Goal: Communication & Community: Answer question/provide support

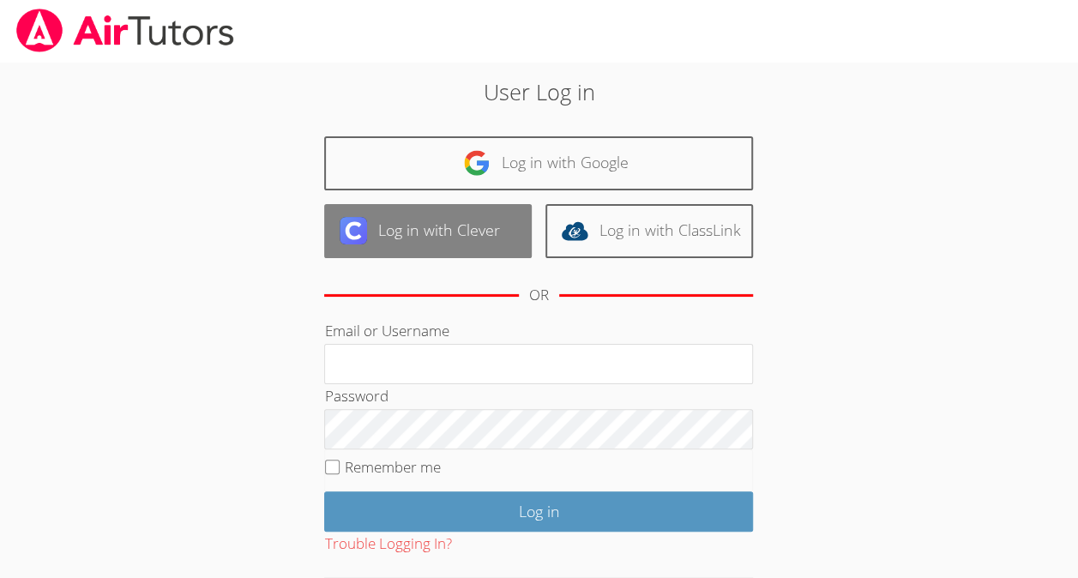
click at [425, 239] on link "Log in with Clever" at bounding box center [427, 231] width 207 height 54
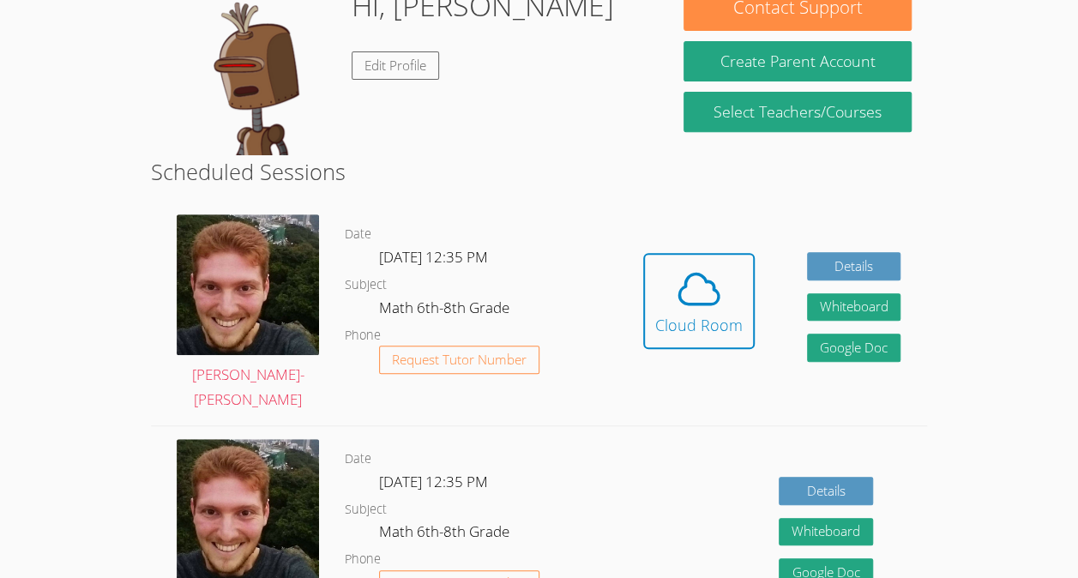
scroll to position [303, 0]
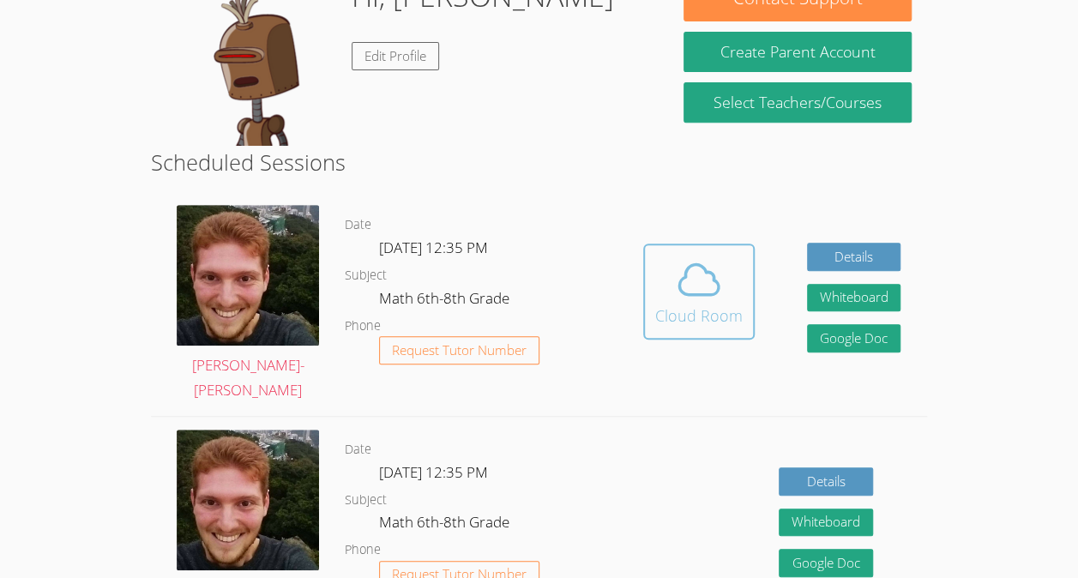
click at [697, 322] on div "Cloud Room" at bounding box center [698, 315] width 87 height 24
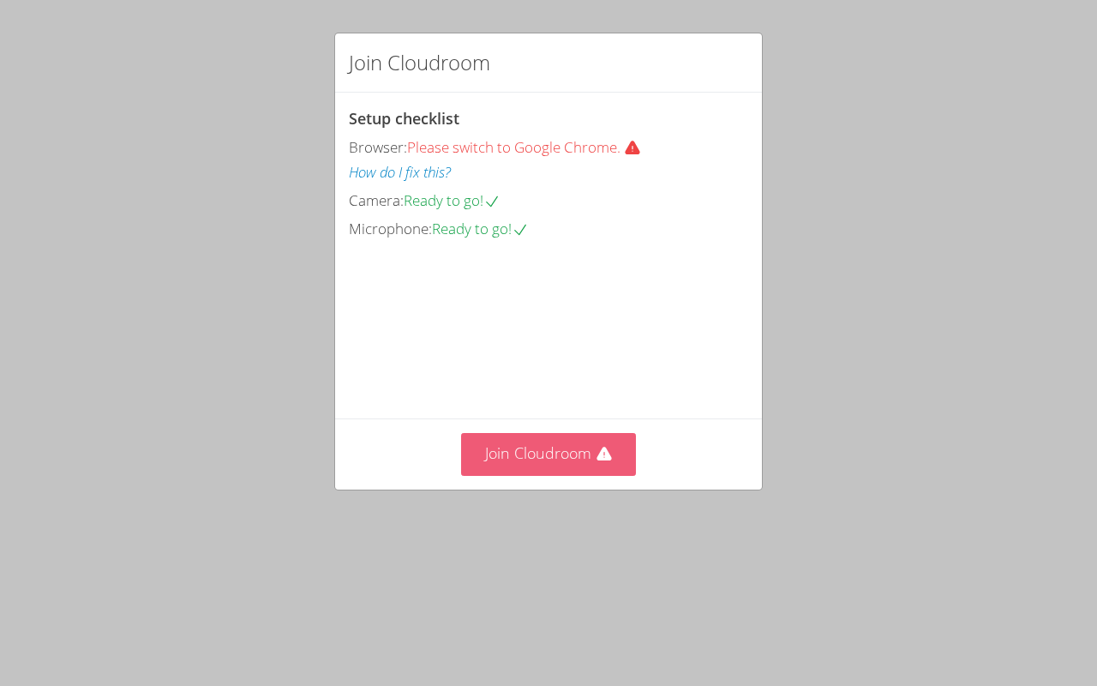
click at [581, 475] on button "Join Cloudroom" at bounding box center [549, 454] width 176 height 42
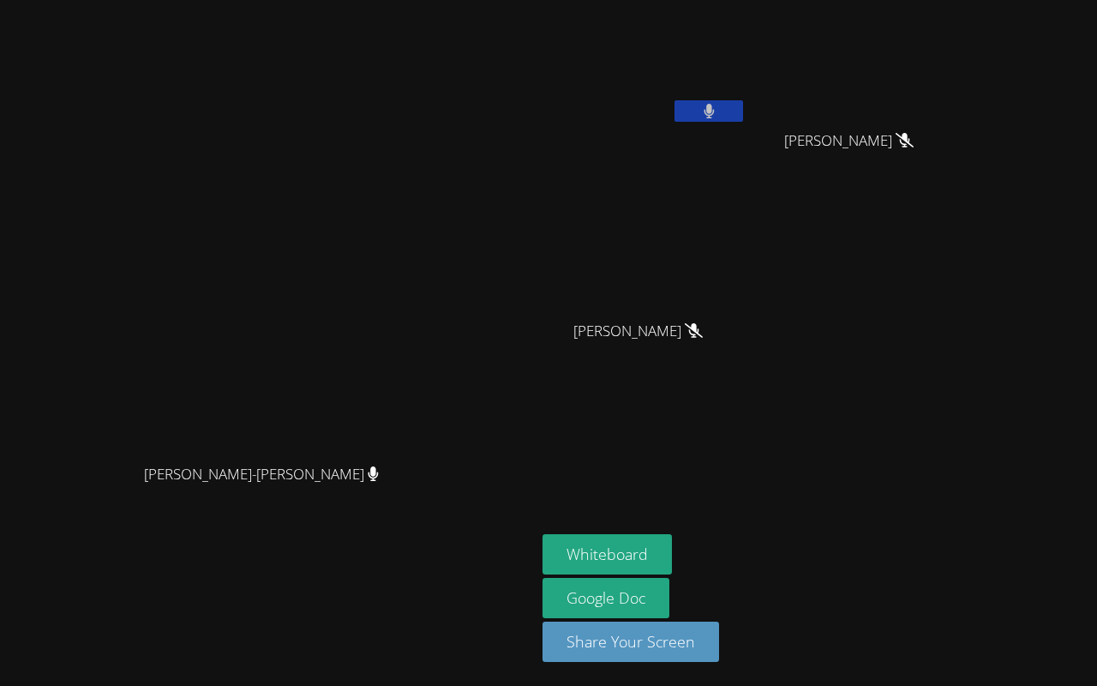
click at [715, 114] on icon at bounding box center [709, 111] width 11 height 15
click at [397, 403] on video at bounding box center [268, 309] width 257 height 294
click at [672, 547] on button "Whiteboard" at bounding box center [607, 554] width 129 height 40
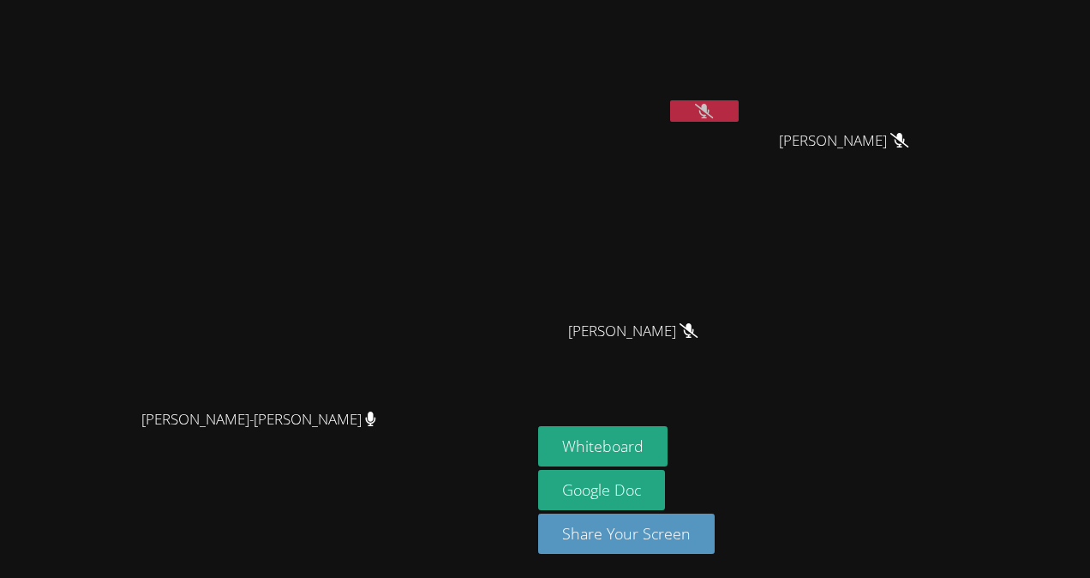
click at [739, 113] on button at bounding box center [704, 110] width 69 height 21
click at [710, 106] on icon at bounding box center [705, 111] width 10 height 15
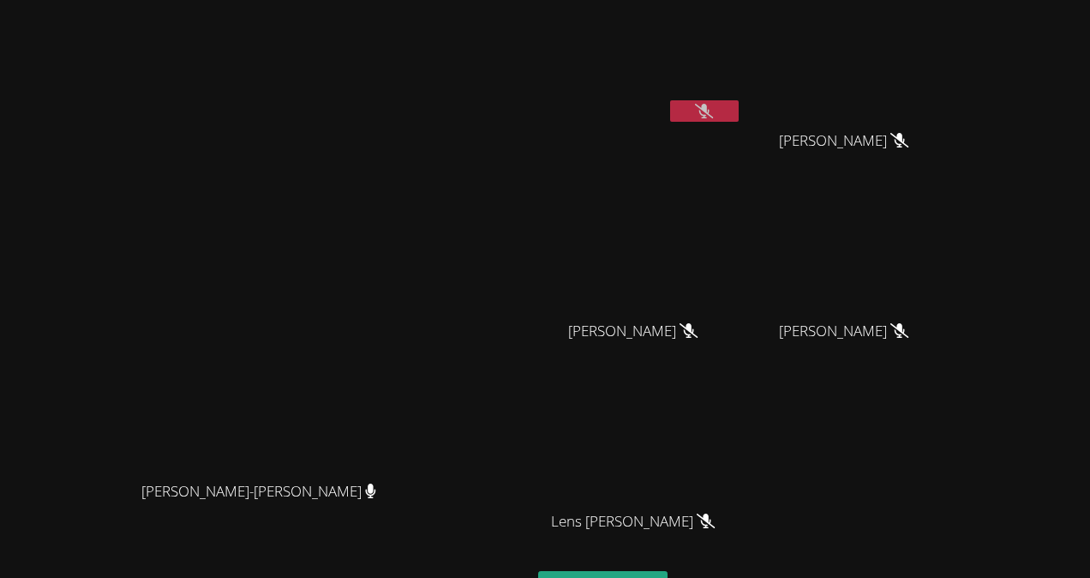
click at [686, 568] on div "Lens [PERSON_NAME]" at bounding box center [640, 536] width 204 height 69
click at [679, 557] on div "Lens [PERSON_NAME]" at bounding box center [640, 536] width 204 height 69
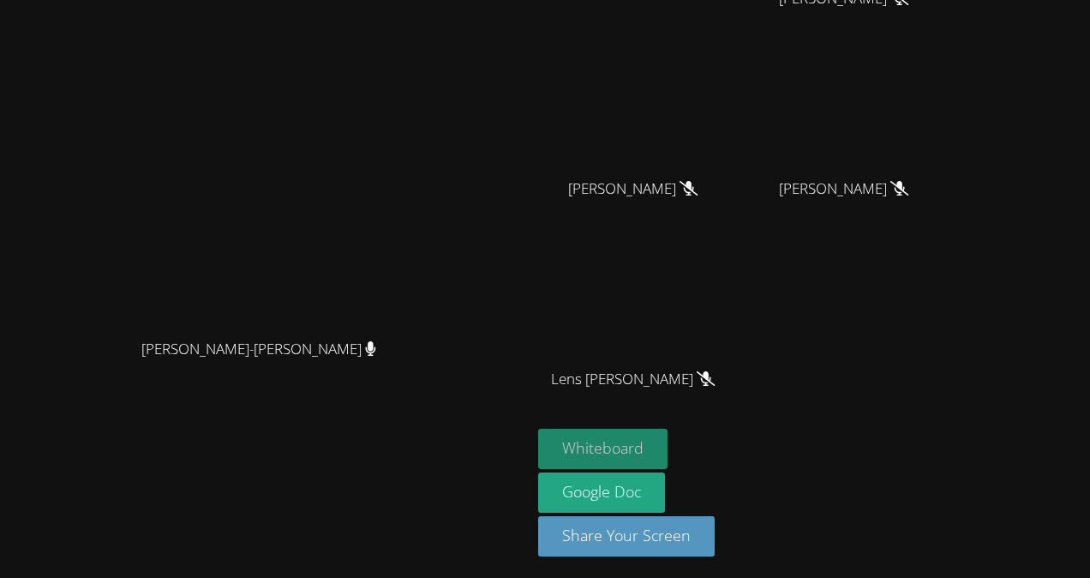
click at [668, 460] on button "Whiteboard" at bounding box center [602, 449] width 129 height 40
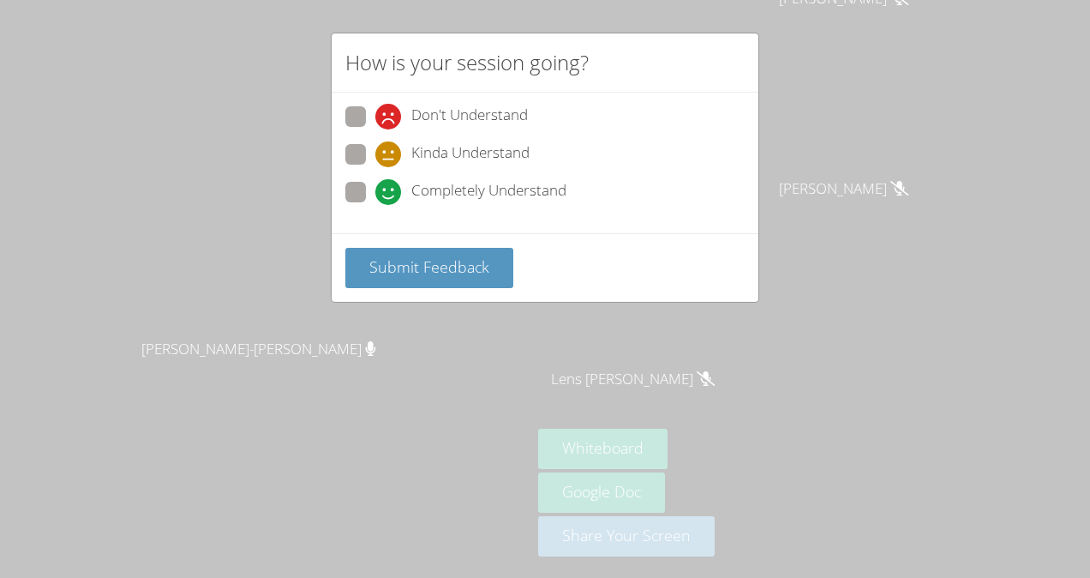
click at [391, 142] on icon at bounding box center [388, 154] width 26 height 26
click at [390, 144] on input "Kinda Understand" at bounding box center [382, 151] width 15 height 15
radio input "true"
click at [377, 124] on icon at bounding box center [388, 117] width 26 height 26
click at [377, 121] on input "Don't Understand" at bounding box center [382, 113] width 15 height 15
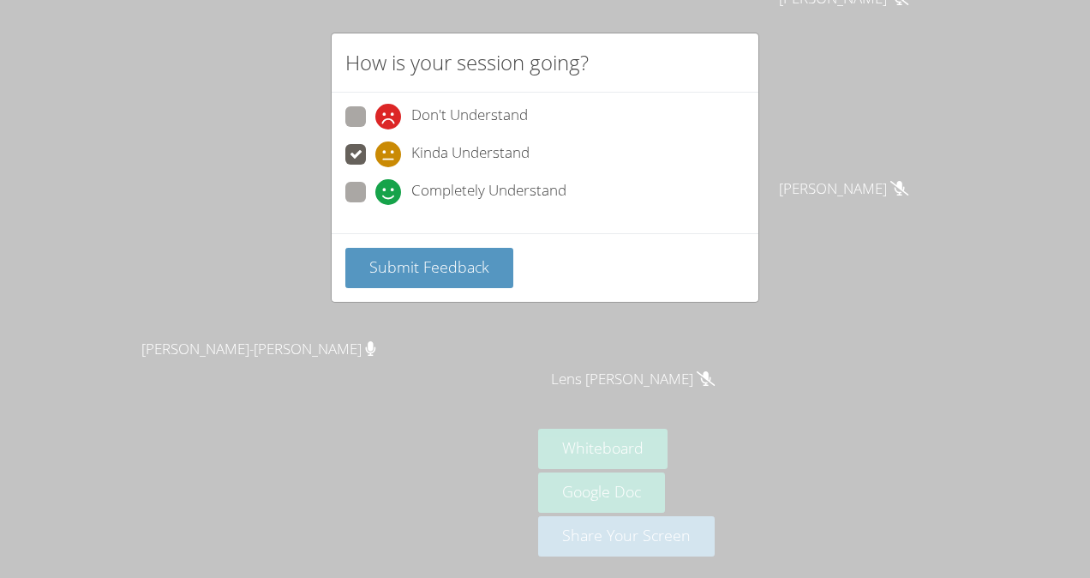
radio input "true"
click at [357, 165] on label "Kinda Understand" at bounding box center [437, 155] width 184 height 23
click at [375, 159] on input "Kinda Understand" at bounding box center [382, 151] width 15 height 15
radio input "true"
click at [382, 264] on span "Submit Feedback" at bounding box center [429, 266] width 120 height 21
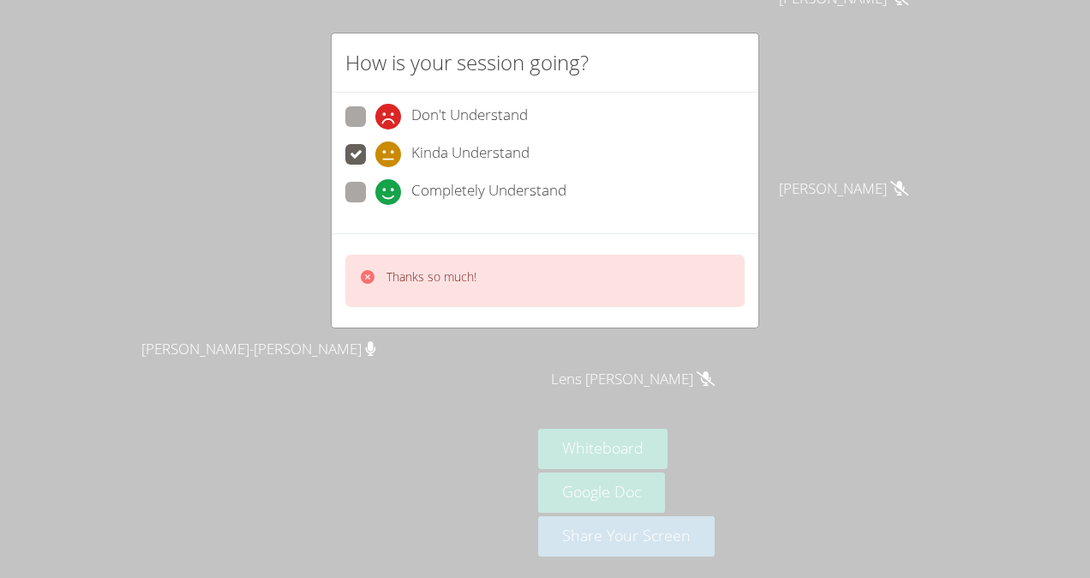
click at [386, 297] on div "Thanks so much!" at bounding box center [545, 281] width 400 height 52
click at [363, 270] on icon at bounding box center [368, 277] width 14 height 14
click at [742, 408] on div "Lens Francois" at bounding box center [640, 394] width 204 height 69
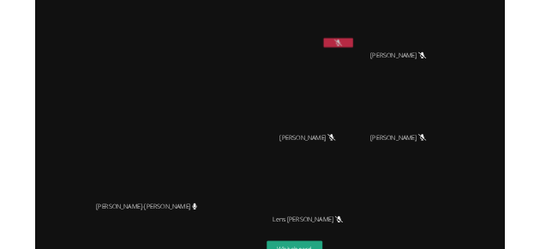
scroll to position [0, 0]
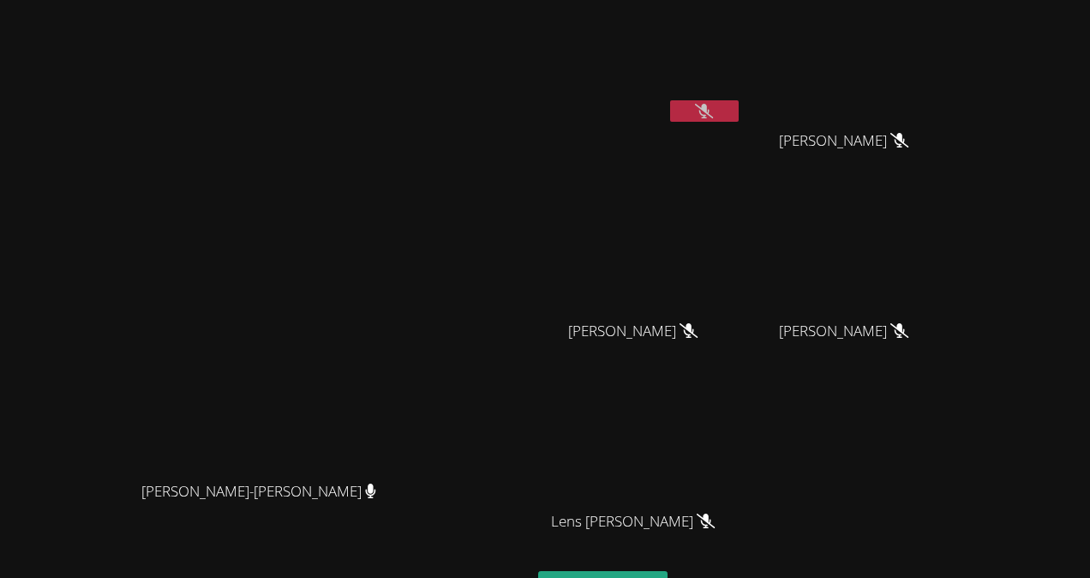
click at [713, 115] on icon at bounding box center [704, 111] width 18 height 15
click at [711, 106] on icon at bounding box center [705, 111] width 11 height 15
click at [742, 98] on video at bounding box center [640, 64] width 204 height 115
click at [448, 21] on div "[PERSON_NAME]-[PERSON_NAME]" at bounding box center [266, 361] width 518 height 709
click at [711, 117] on icon at bounding box center [705, 111] width 11 height 15
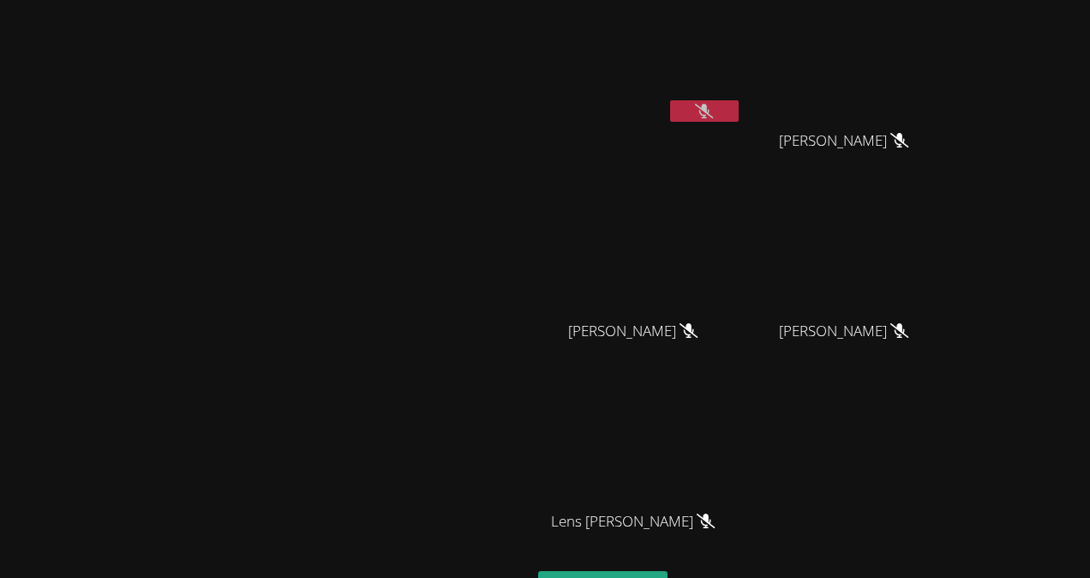
click at [739, 119] on button at bounding box center [704, 110] width 69 height 21
click at [739, 117] on button at bounding box center [704, 110] width 69 height 21
